Goal: Task Accomplishment & Management: Manage account settings

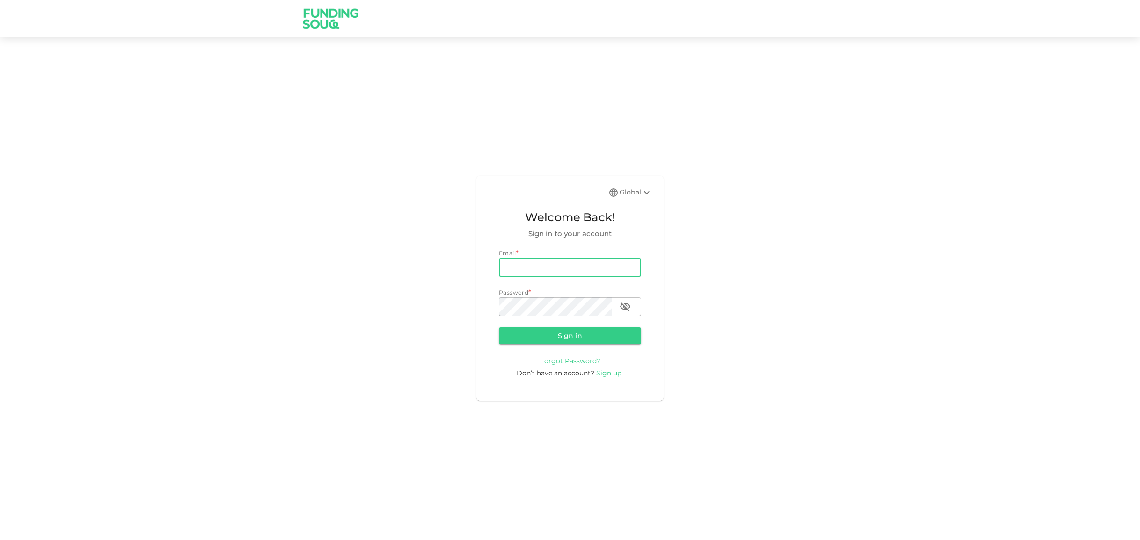
click at [532, 264] on input "email" at bounding box center [570, 267] width 142 height 19
type input "[EMAIL_ADDRESS][DOMAIN_NAME]"
click at [630, 304] on icon "button" at bounding box center [624, 306] width 11 height 11
click at [566, 334] on button "Sign in" at bounding box center [570, 336] width 142 height 17
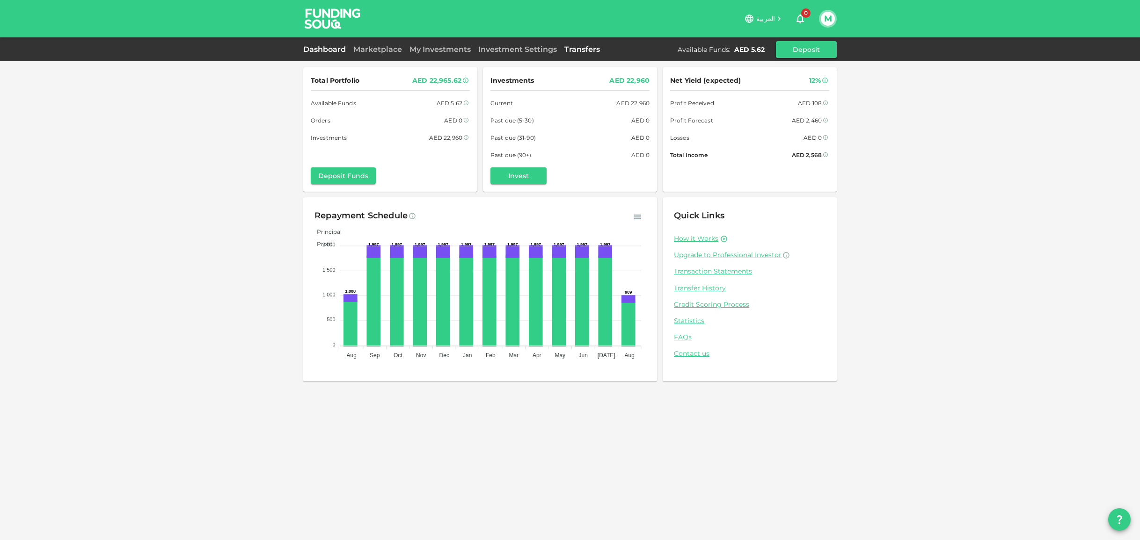
click at [584, 47] on link "Transfers" at bounding box center [582, 49] width 43 height 9
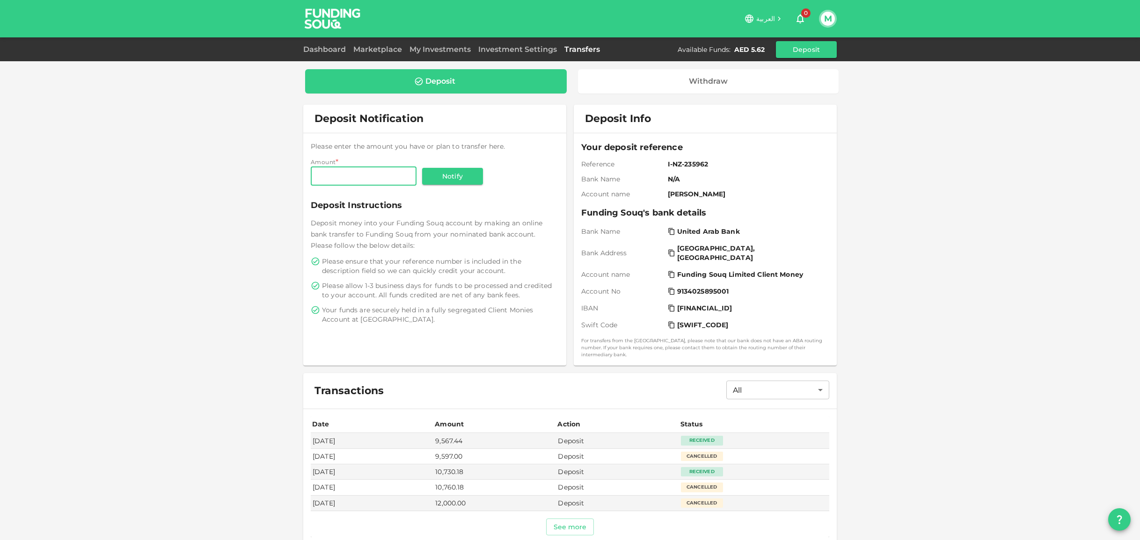
scroll to position [9, 0]
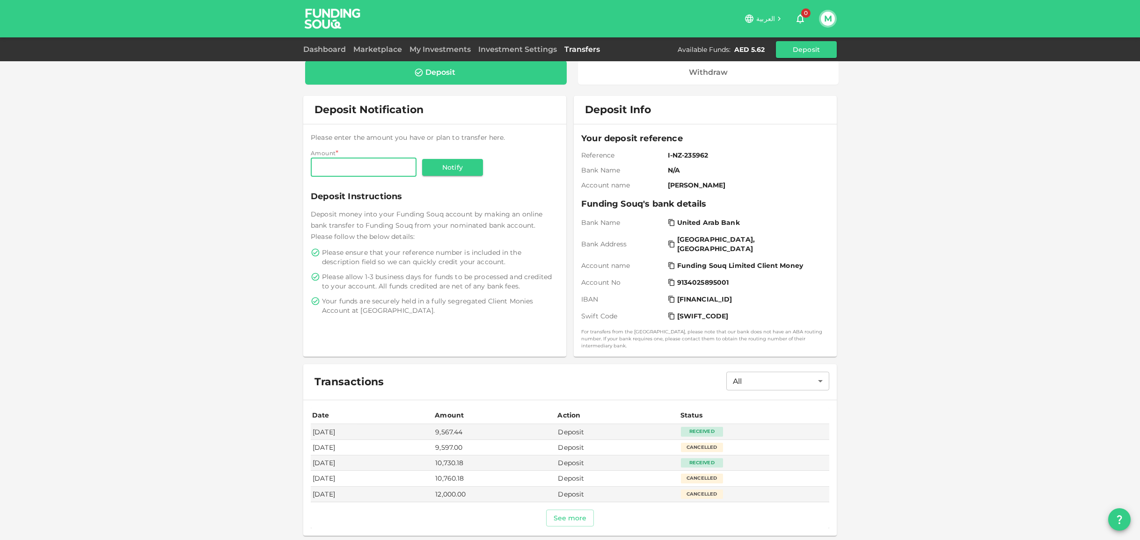
click at [347, 168] on input "Amount" at bounding box center [364, 167] width 106 height 19
type input "19,117.48"
click at [459, 196] on span "Deposit Instructions" at bounding box center [435, 196] width 248 height 13
click at [447, 168] on button "Notify" at bounding box center [452, 167] width 61 height 17
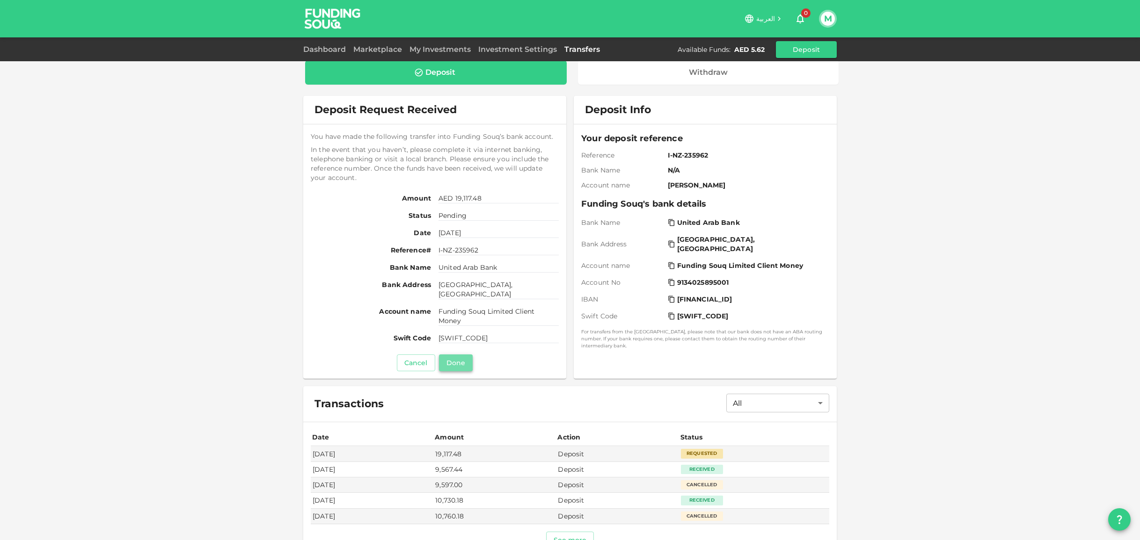
click at [462, 360] on button "Done" at bounding box center [456, 363] width 34 height 17
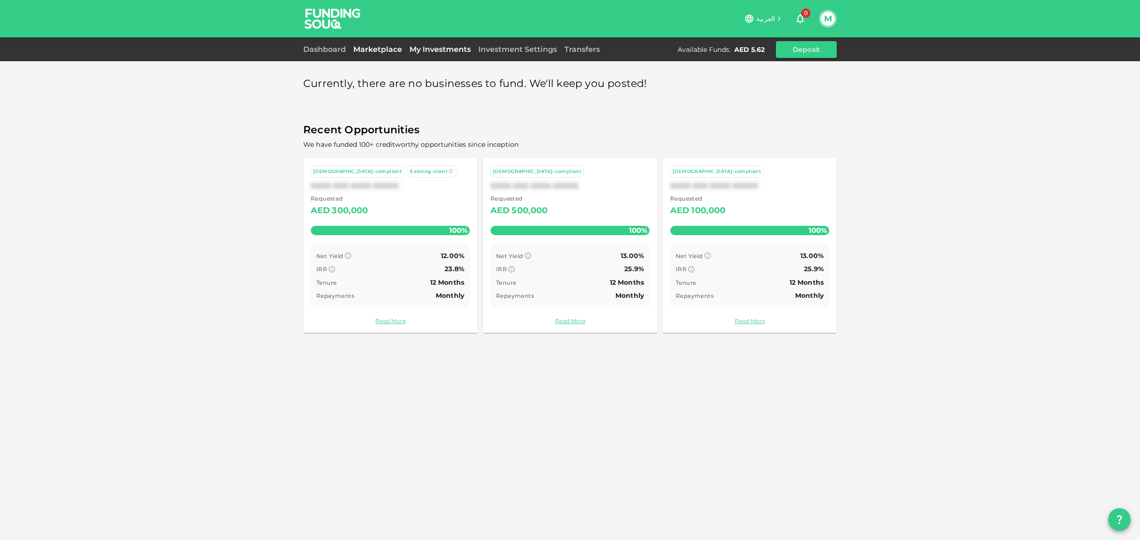
drag, startPoint x: 444, startPoint y: 47, endPoint x: 442, endPoint y: 52, distance: 5.7
click at [444, 47] on link "My Investments" at bounding box center [440, 49] width 69 height 9
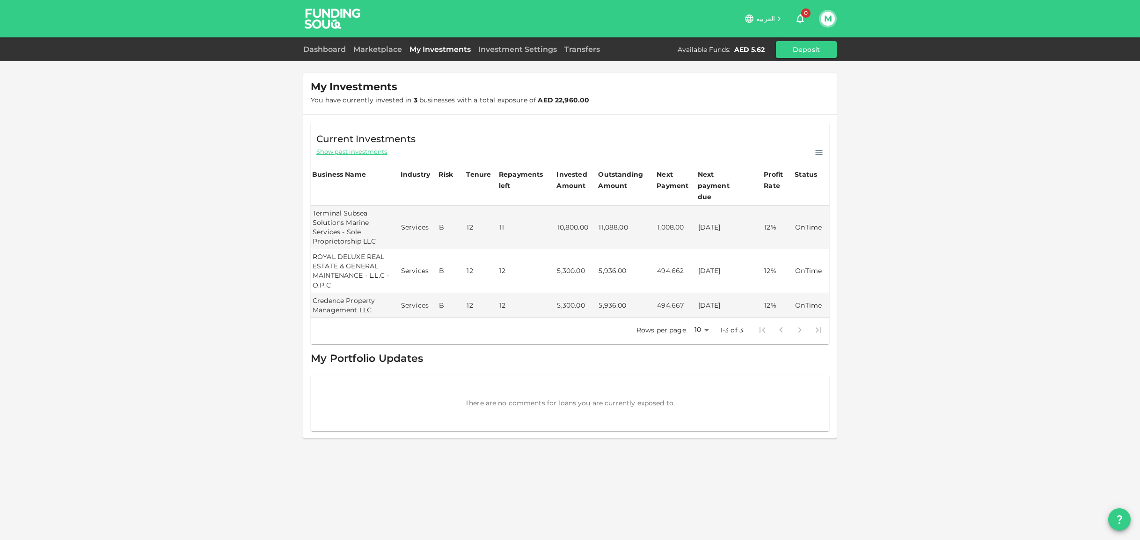
click at [548, 54] on div "Investment Settings" at bounding box center [517, 49] width 86 height 11
click at [542, 53] on link "Investment Settings" at bounding box center [517, 49] width 86 height 9
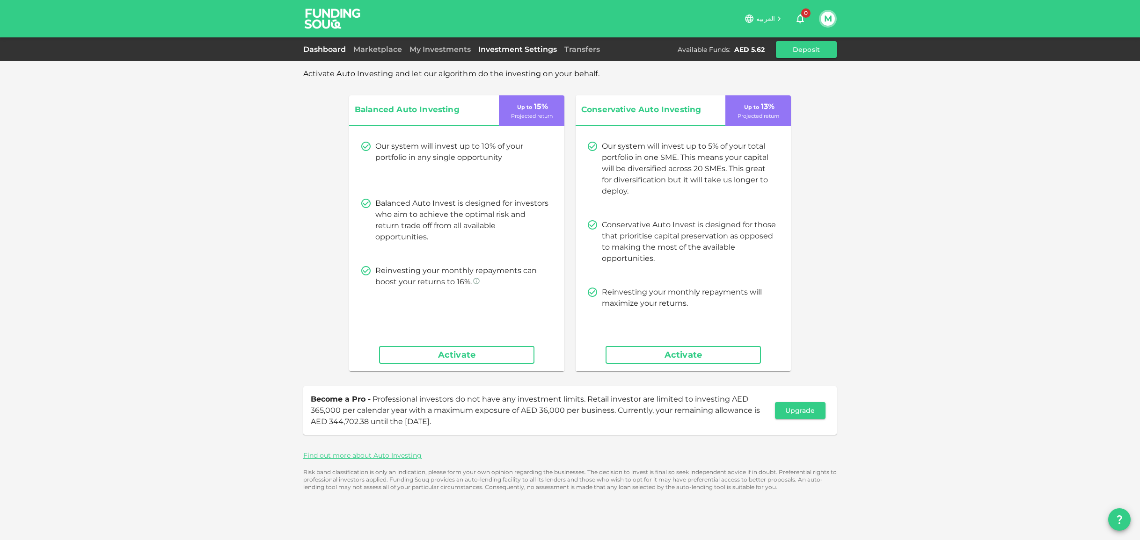
click at [323, 46] on link "Dashboard" at bounding box center [326, 49] width 46 height 9
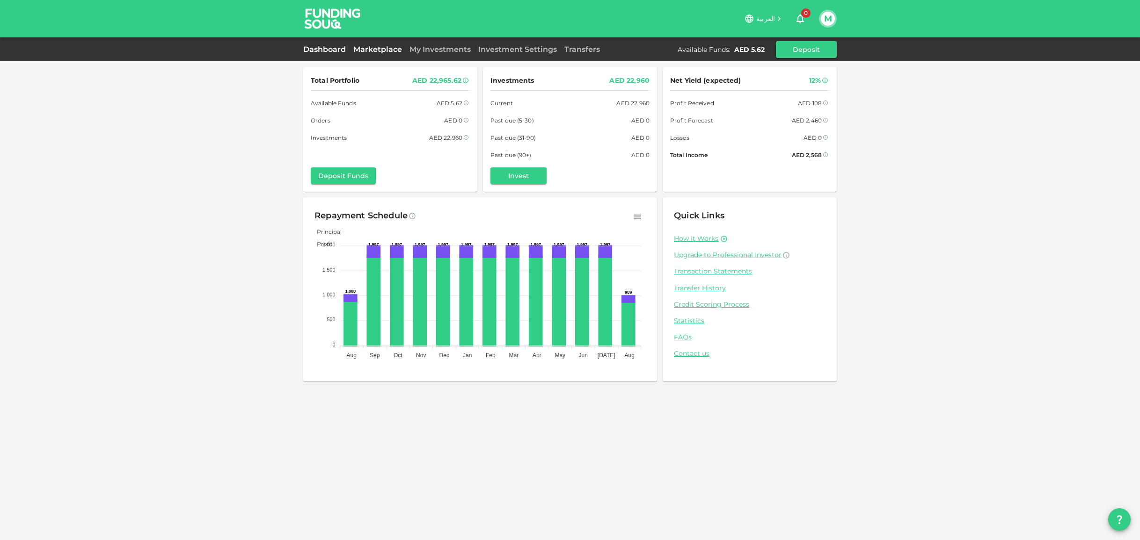
click at [373, 50] on link "Marketplace" at bounding box center [378, 49] width 56 height 9
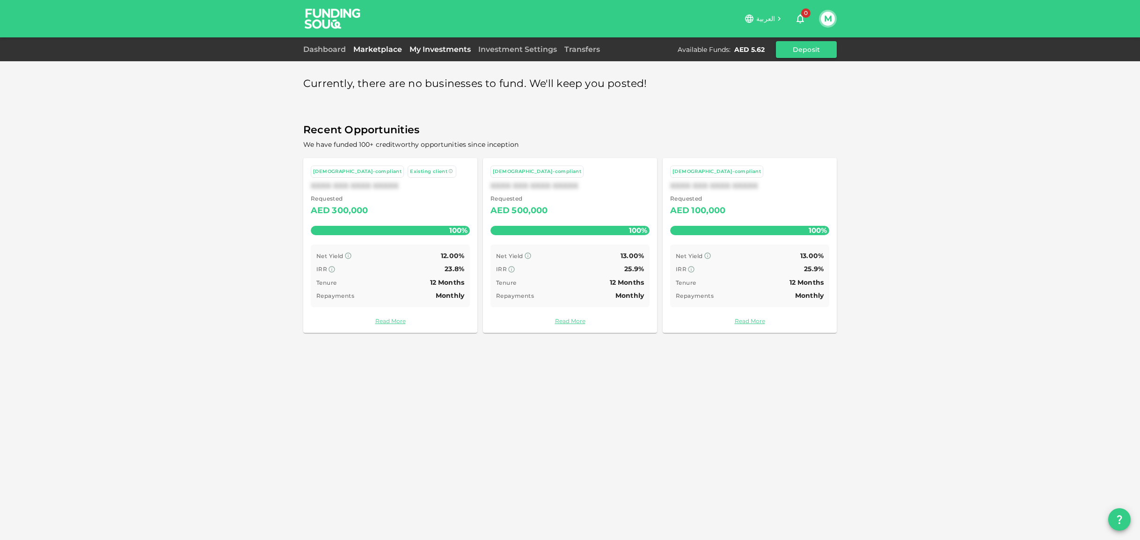
click at [443, 49] on link "My Investments" at bounding box center [440, 49] width 69 height 9
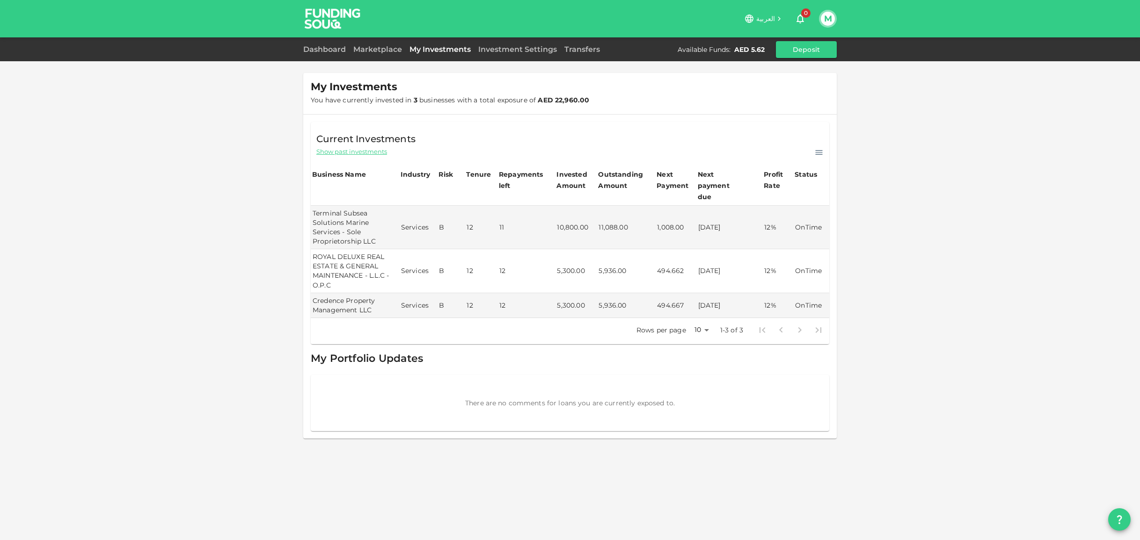
drag, startPoint x: 359, startPoint y: 150, endPoint x: 375, endPoint y: 147, distance: 15.8
click at [360, 150] on span "Show past investments" at bounding box center [351, 151] width 71 height 9
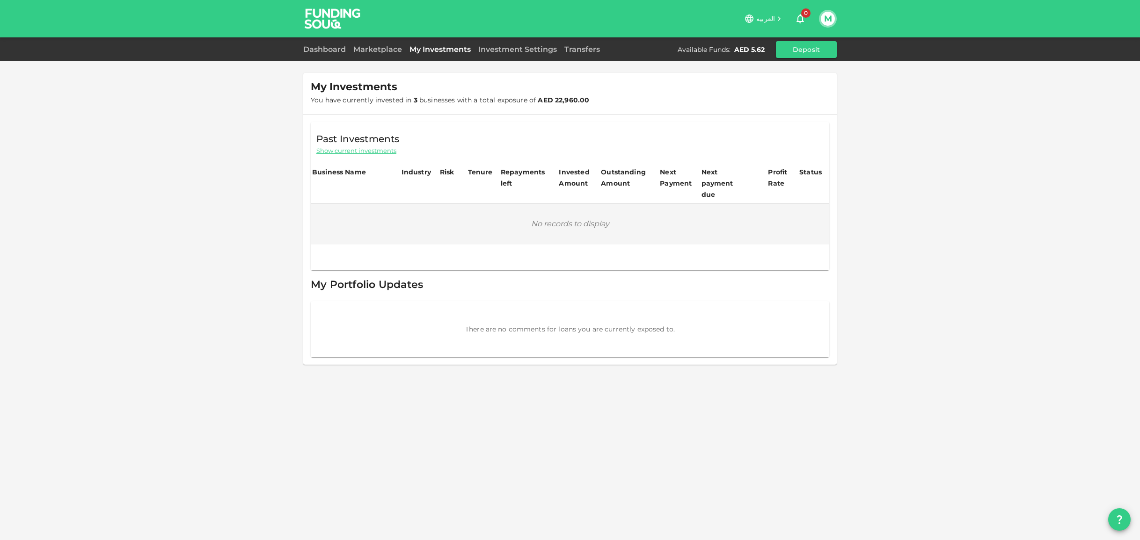
drag, startPoint x: 369, startPoint y: 148, endPoint x: 374, endPoint y: 151, distance: 6.1
click at [370, 149] on span "Show current investments" at bounding box center [356, 150] width 80 height 9
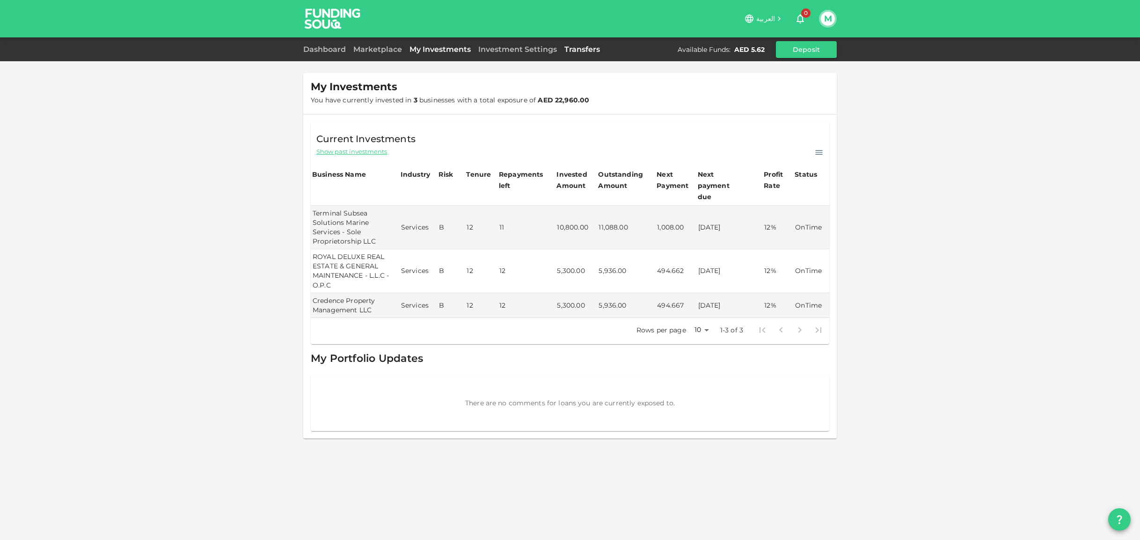
click at [587, 49] on link "Transfers" at bounding box center [582, 49] width 43 height 9
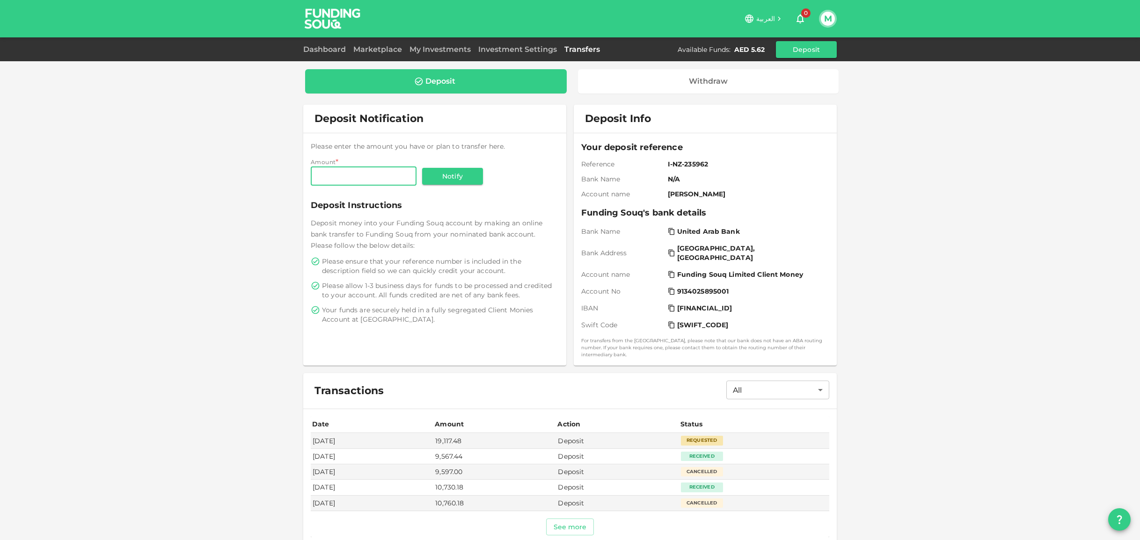
click at [828, 22] on button "M" at bounding box center [828, 19] width 14 height 14
click at [770, 87] on div "Sign Out" at bounding box center [766, 91] width 30 height 9
